Goal: Find specific page/section

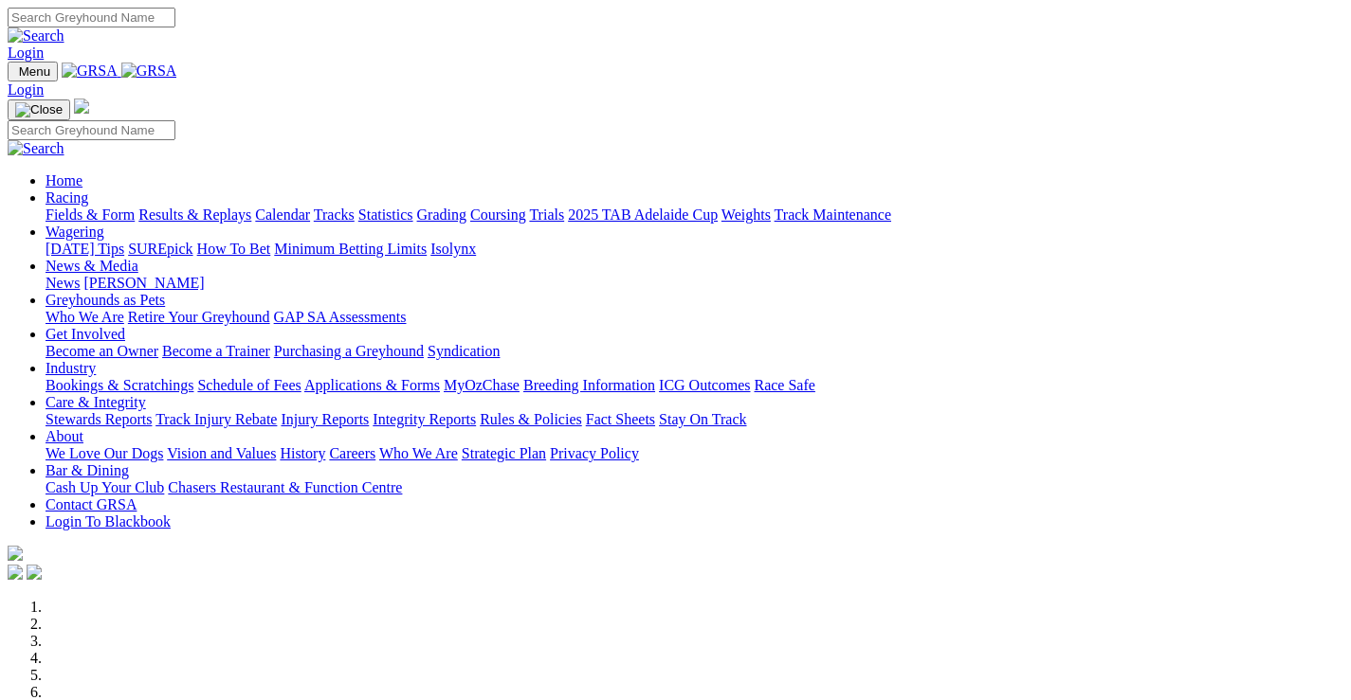
click at [88, 190] on link "Racing" at bounding box center [66, 198] width 43 height 16
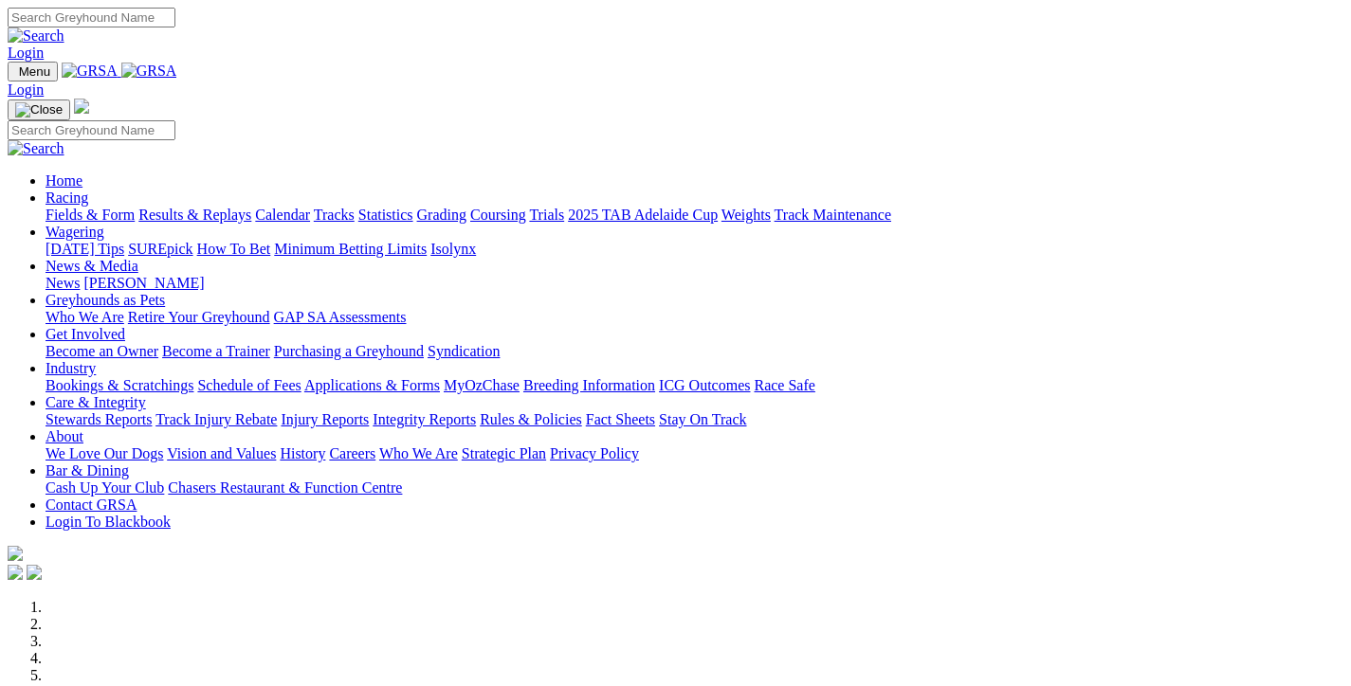
click at [78, 207] on link "Fields & Form" at bounding box center [89, 215] width 89 height 16
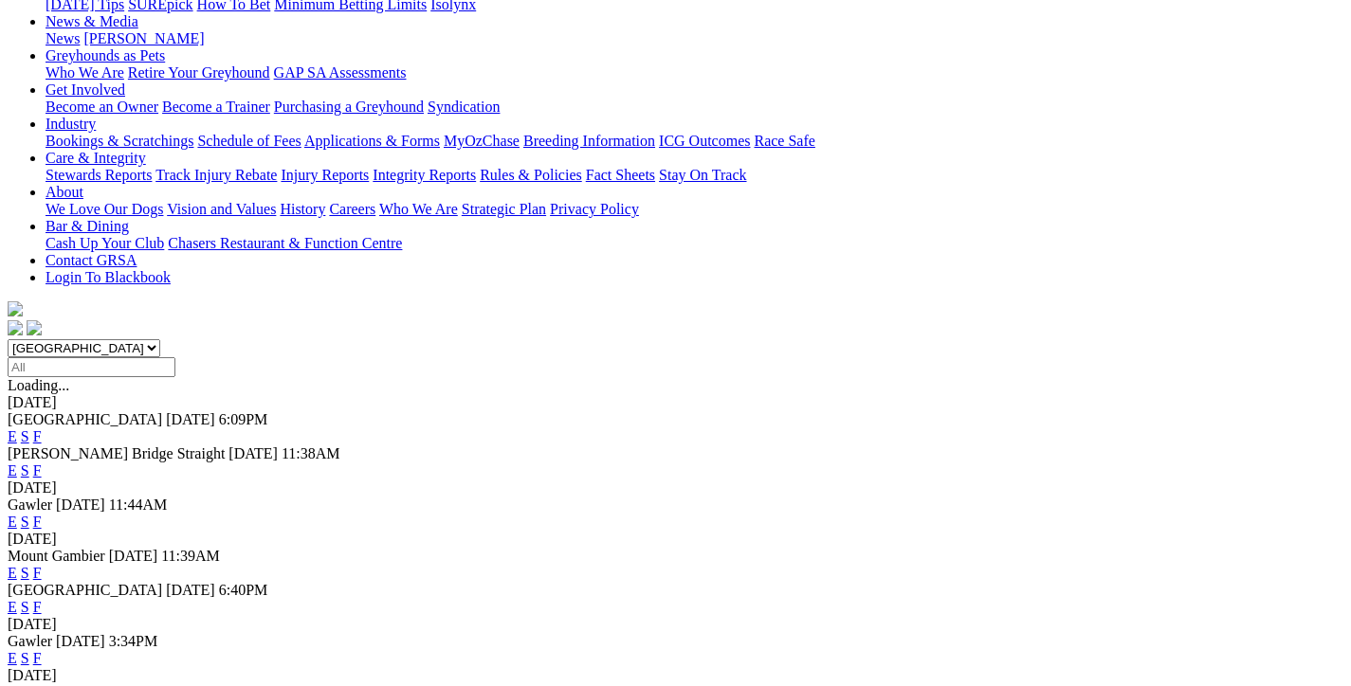
scroll to position [379, 0]
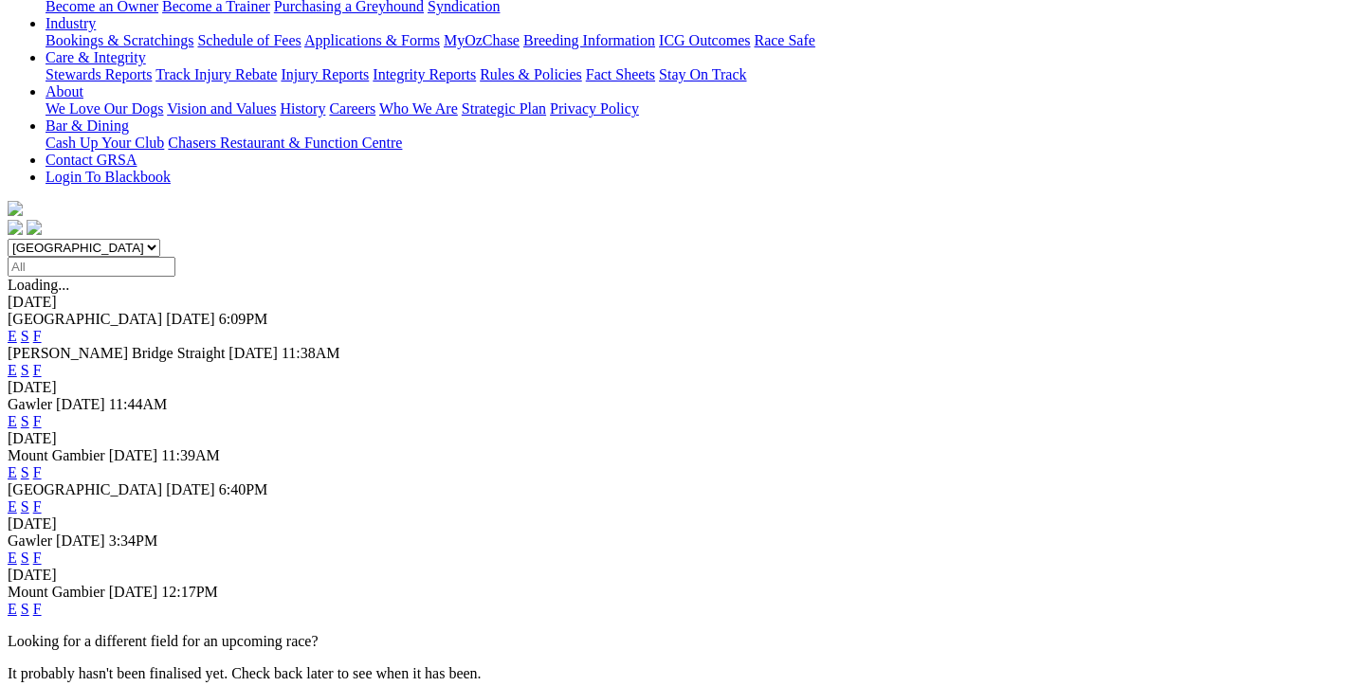
click at [42, 550] on link "F" at bounding box center [37, 558] width 9 height 16
